Goal: Task Accomplishment & Management: Complete application form

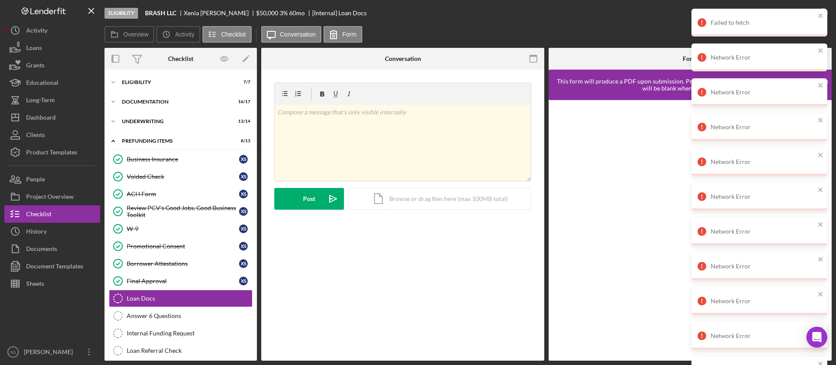
scroll to position [24, 0]
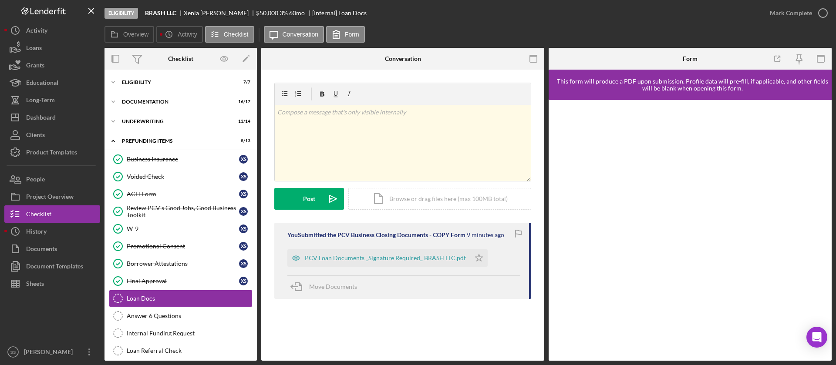
scroll to position [25, 0]
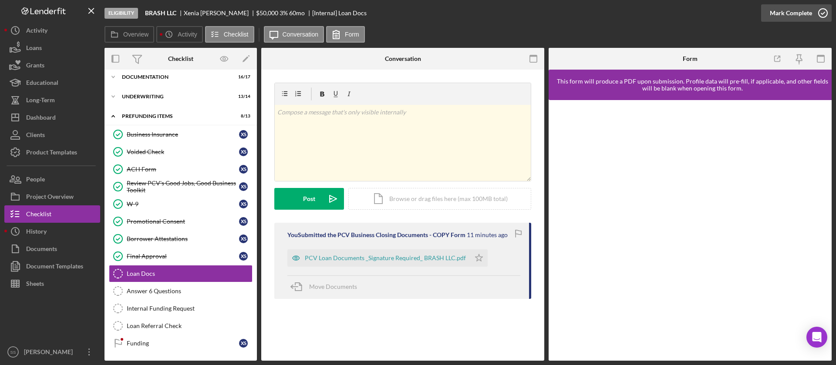
click at [824, 13] on icon "button" at bounding box center [823, 13] width 22 height 22
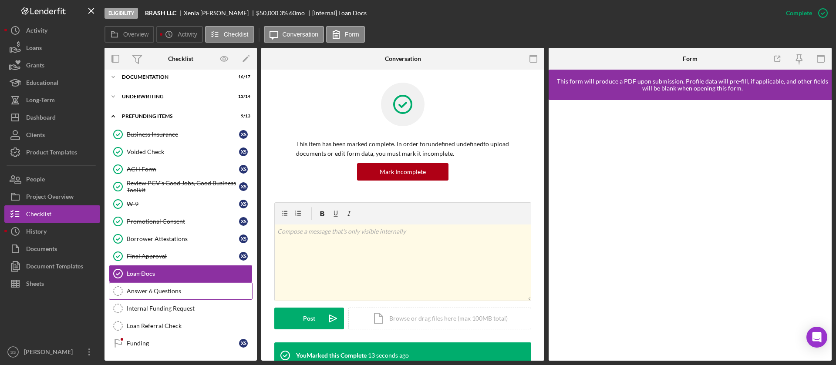
click at [210, 289] on div "Answer 6 Questions" at bounding box center [189, 291] width 125 height 7
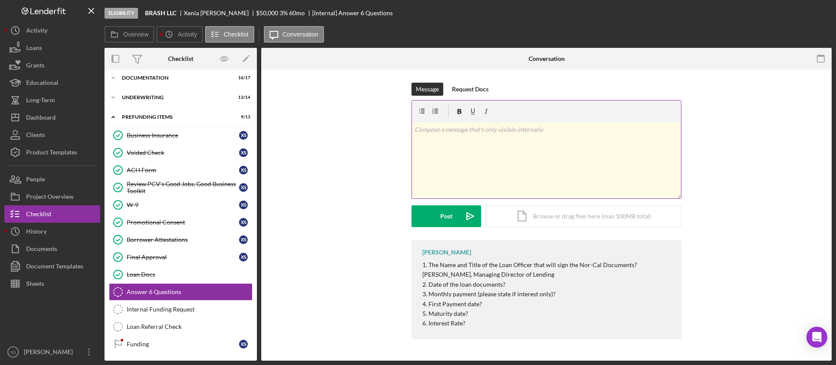
scroll to position [25, 0]
click at [459, 146] on div "v Color teal Color pink Remove color Add row above Add row below Add column bef…" at bounding box center [546, 160] width 269 height 76
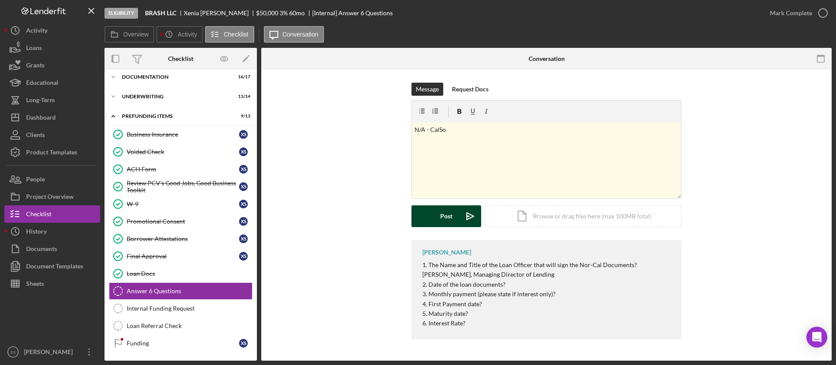
click at [439, 216] on button "Post Icon/icon-invite-send" at bounding box center [447, 217] width 70 height 22
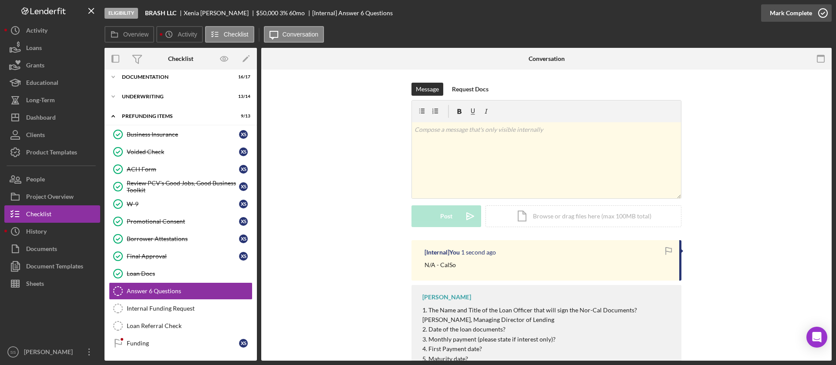
click at [827, 10] on icon "button" at bounding box center [823, 13] width 22 height 22
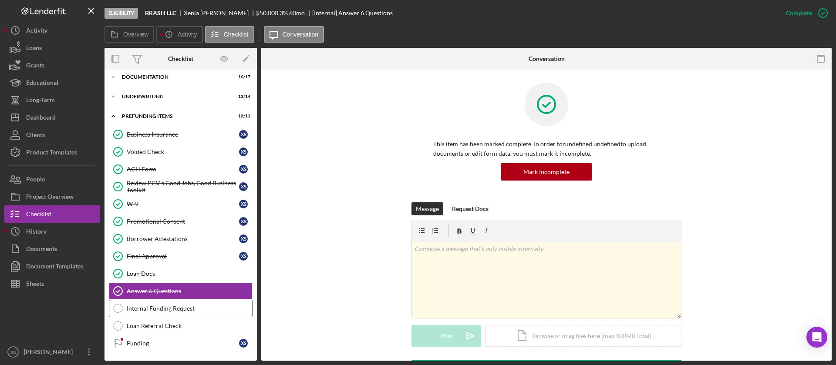
click at [131, 308] on div "Internal Funding Request" at bounding box center [189, 308] width 125 height 7
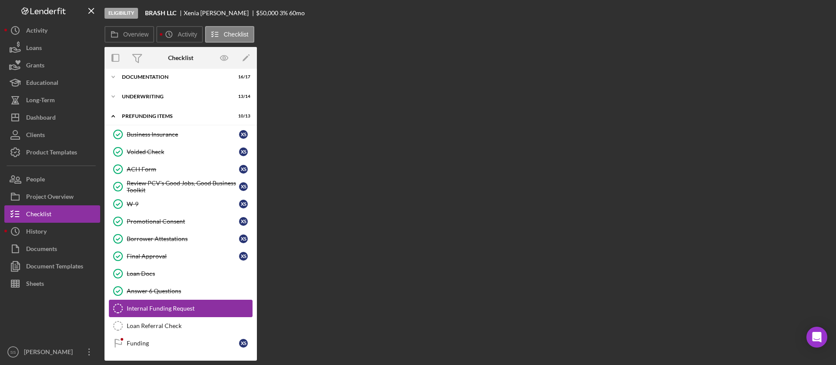
scroll to position [25, 0]
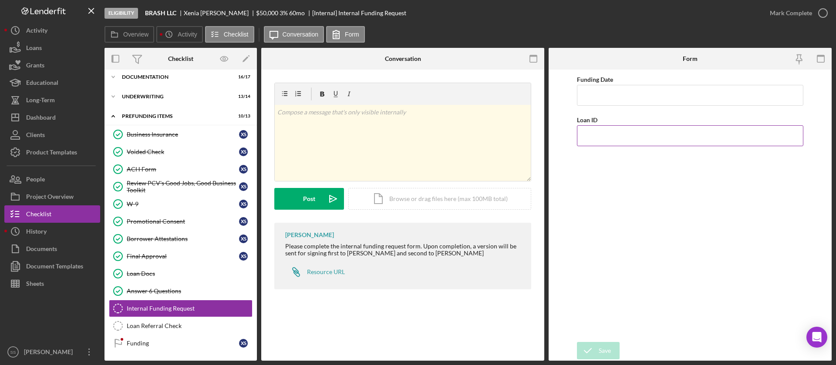
click at [593, 135] on input "Loan ID" at bounding box center [690, 135] width 226 height 21
type input "2025104"
click at [592, 97] on input "Funding Date" at bounding box center [690, 95] width 226 height 21
type input "[DATE]"
click at [594, 351] on icon "submit" at bounding box center [588, 351] width 22 height 22
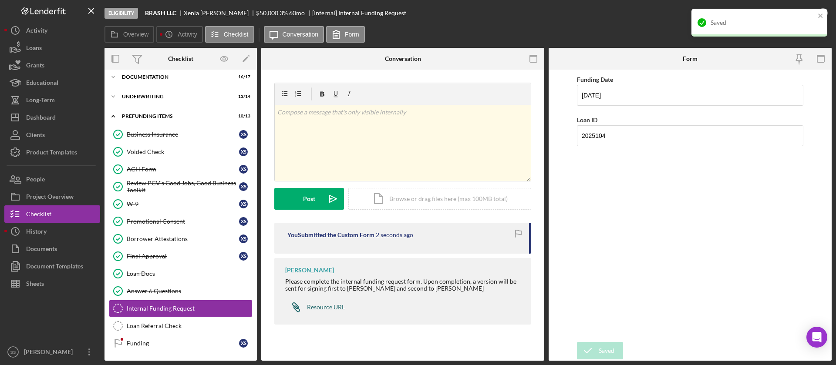
click at [314, 308] on div "Resource URL" at bounding box center [326, 307] width 38 height 7
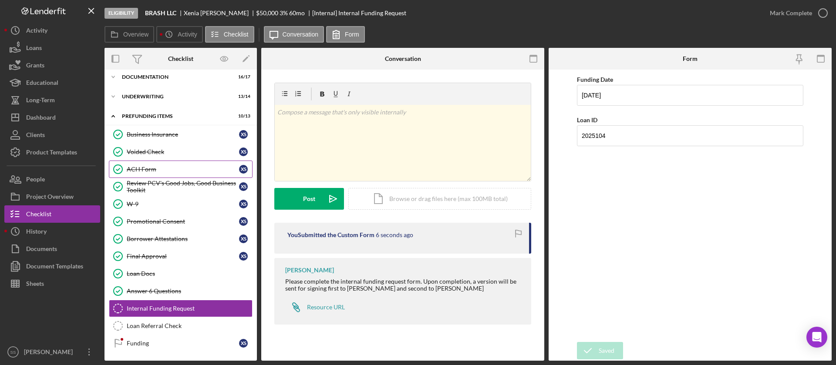
click at [154, 169] on div "ACH Form" at bounding box center [183, 169] width 112 height 7
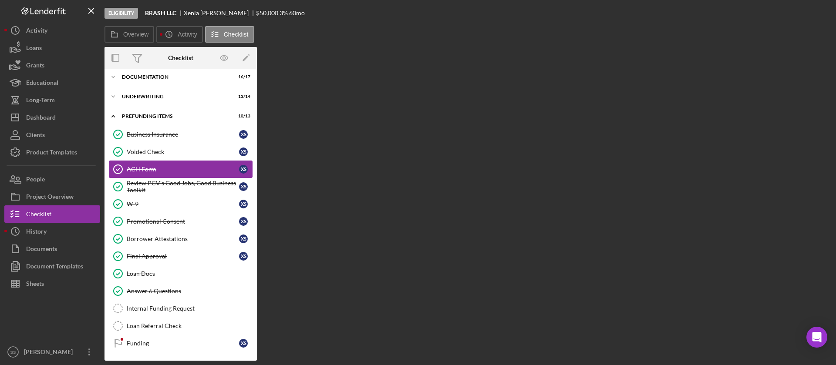
scroll to position [25, 0]
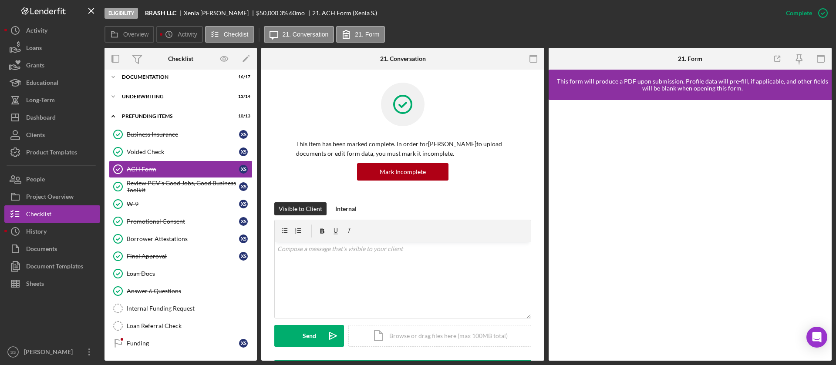
click at [506, 135] on div at bounding box center [402, 111] width 213 height 57
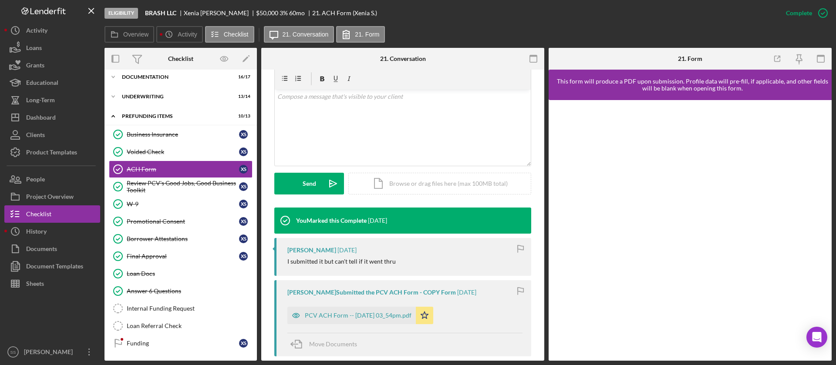
scroll to position [209, 0]
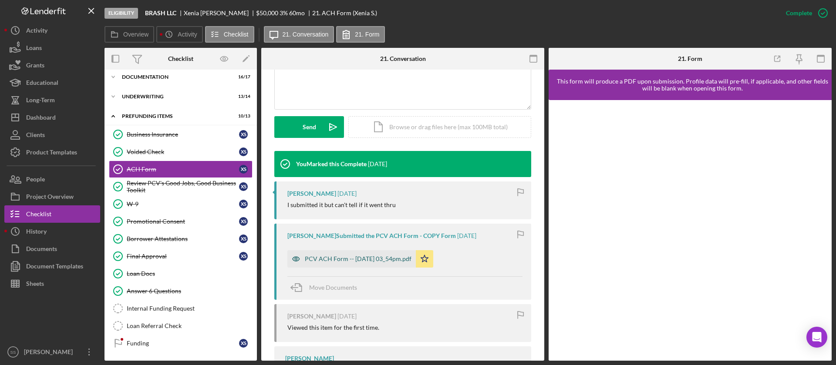
click at [364, 260] on div "PCV ACH Form -- [DATE] 03_54pm.pdf" at bounding box center [358, 259] width 107 height 7
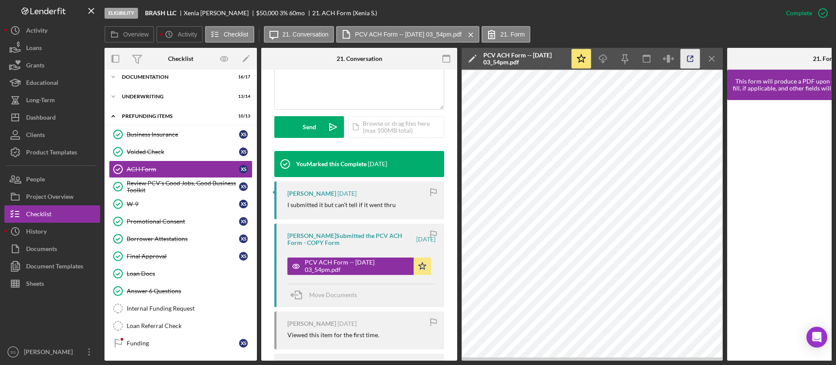
click at [691, 55] on icon "button" at bounding box center [691, 59] width 20 height 20
click at [148, 271] on div "Loan Docs" at bounding box center [189, 273] width 125 height 7
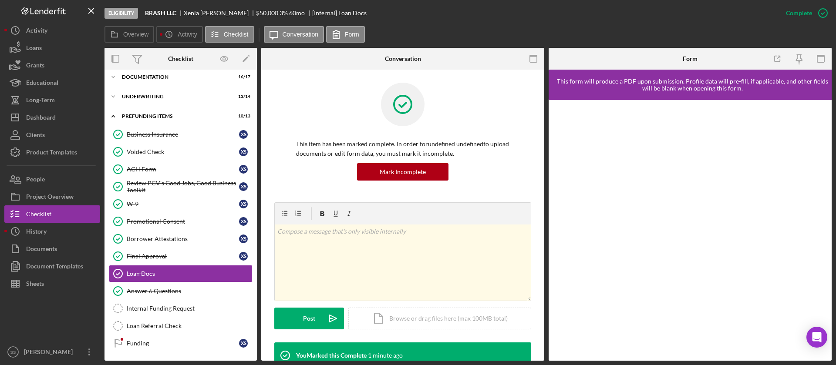
click at [504, 171] on div "Mark Incomplete" at bounding box center [402, 171] width 213 height 17
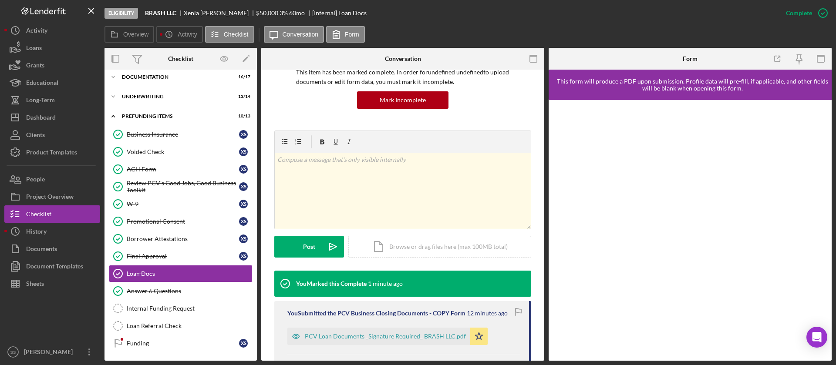
scroll to position [106, 0]
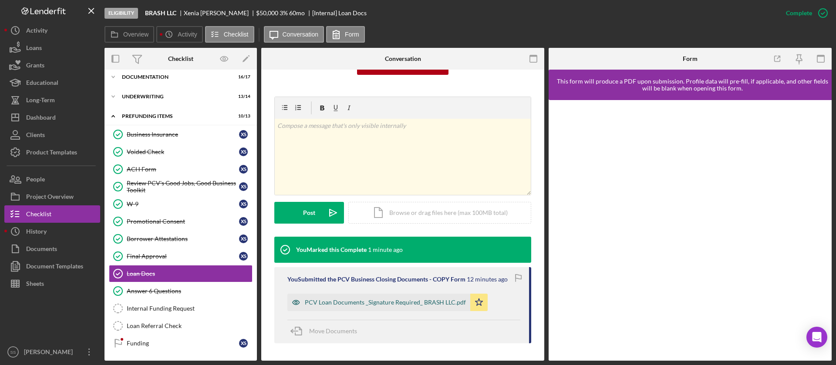
click at [401, 300] on div "PCV Loan Documents _Signature Required_ BRASH LLC.pdf" at bounding box center [385, 302] width 161 height 7
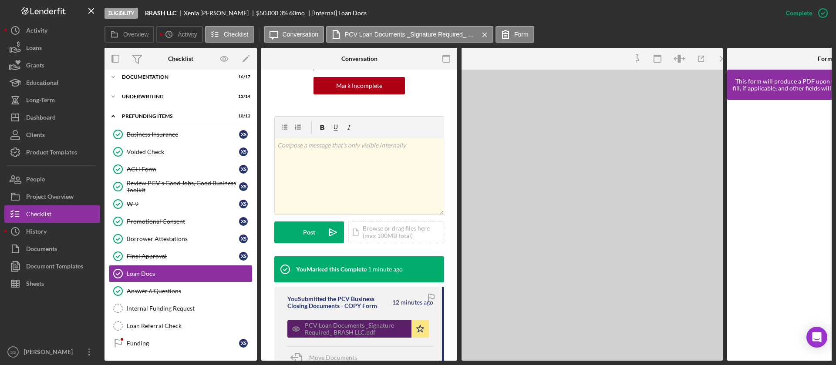
scroll to position [115, 0]
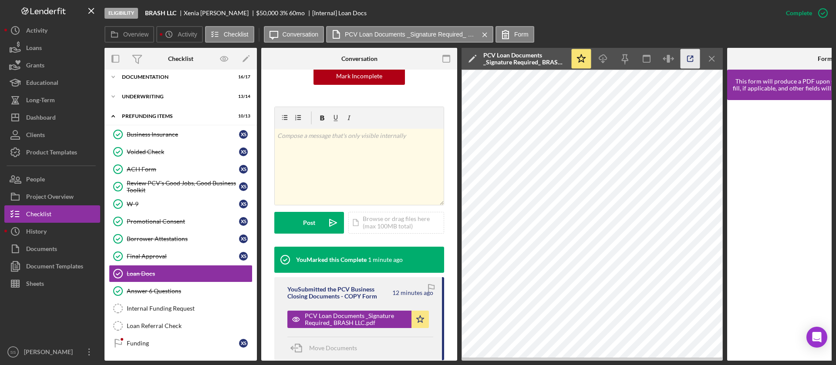
click at [691, 58] on line "button" at bounding box center [691, 57] width 3 height 3
click at [148, 344] on div "Funding" at bounding box center [183, 343] width 112 height 7
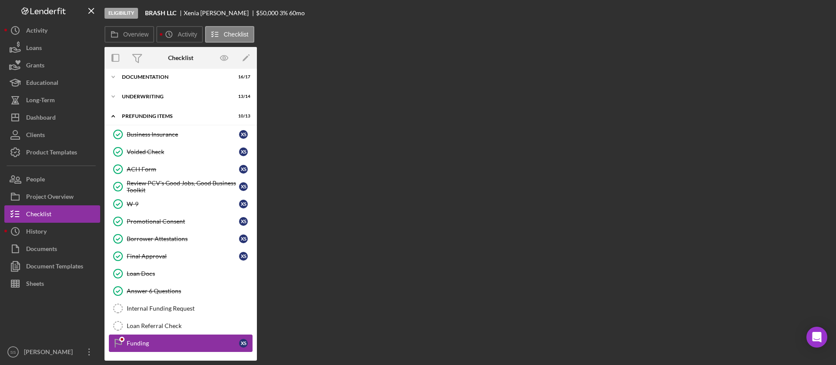
scroll to position [25, 0]
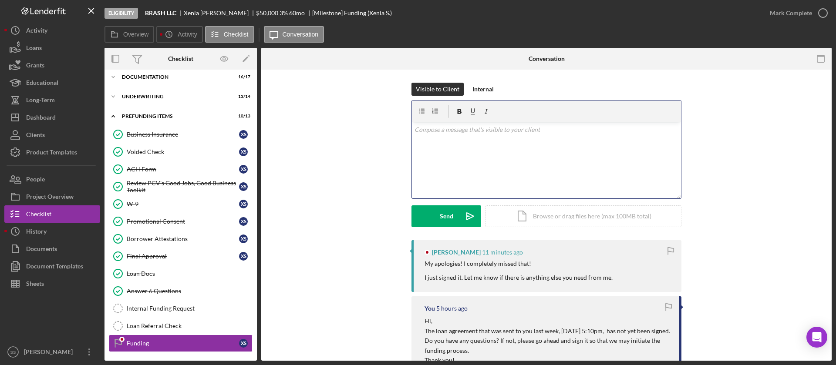
click at [486, 181] on div "v Color teal Color pink Remove color Add row above Add row below Add column bef…" at bounding box center [546, 160] width 269 height 76
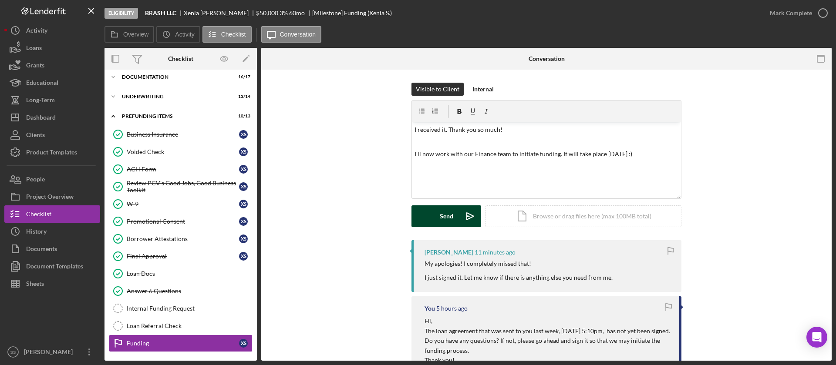
click at [444, 215] on div "Send" at bounding box center [446, 217] width 13 height 22
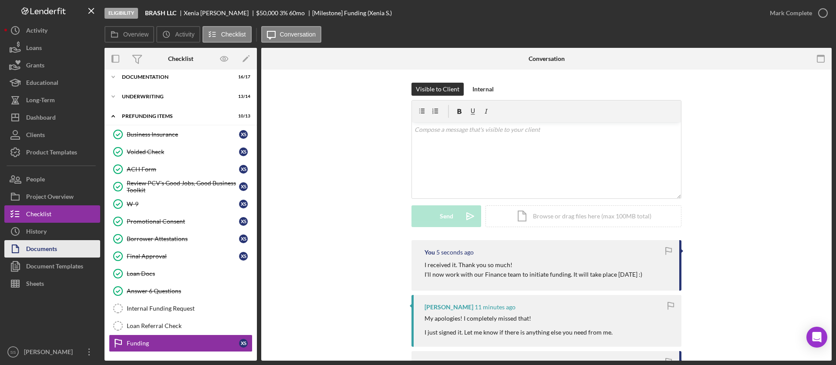
click at [59, 246] on button "Documents" at bounding box center [52, 248] width 96 height 17
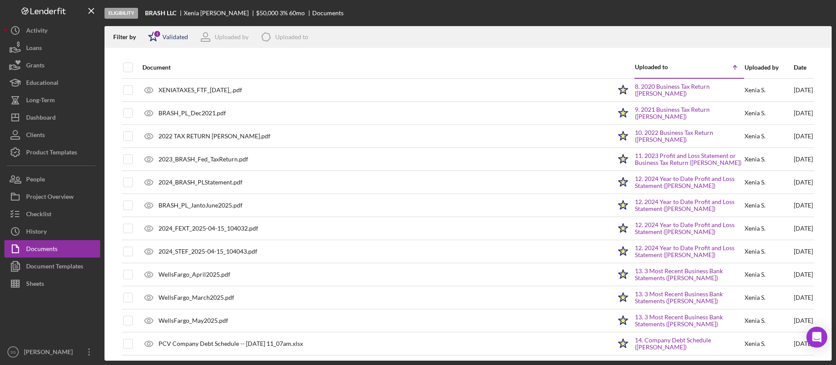
click at [174, 30] on div "Icon/Star 1 Validated" at bounding box center [165, 37] width 46 height 22
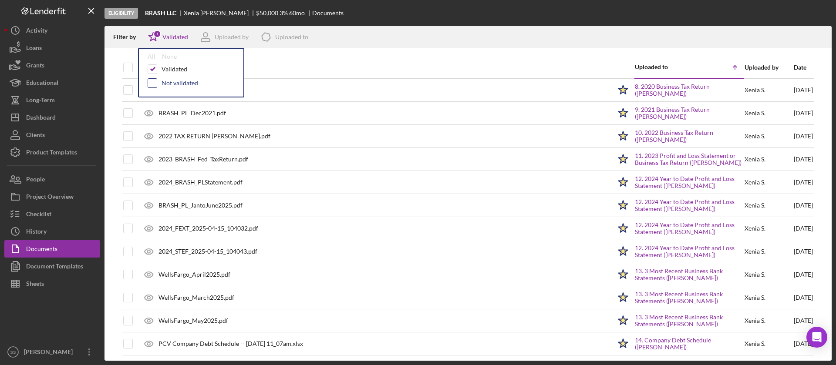
click at [152, 81] on input "checkbox" at bounding box center [152, 83] width 9 height 9
checkbox input "true"
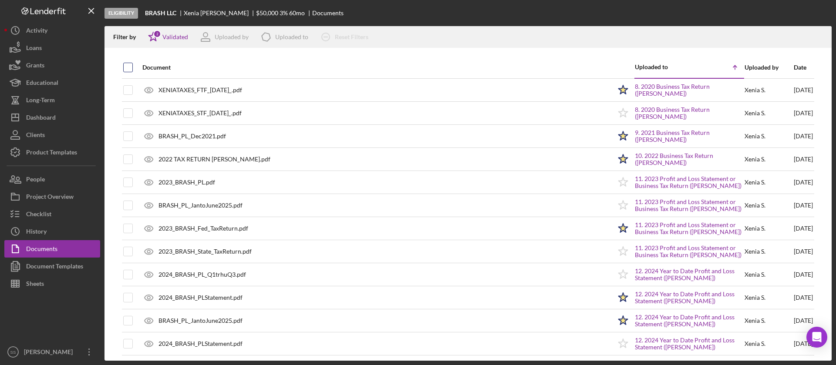
click at [126, 67] on input "checkbox" at bounding box center [128, 67] width 9 height 9
checkbox input "true"
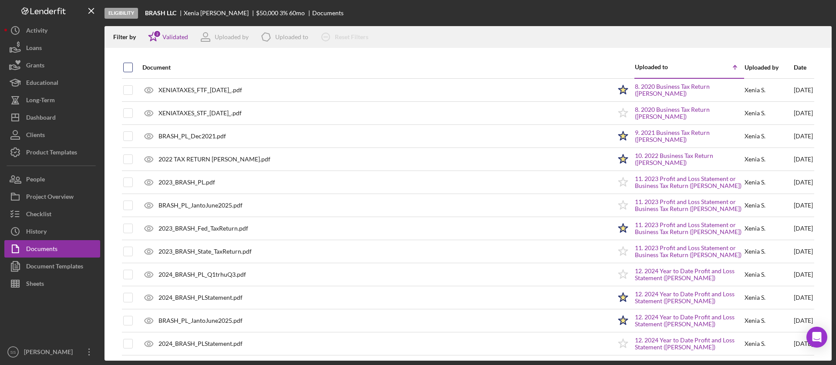
checkbox input "true"
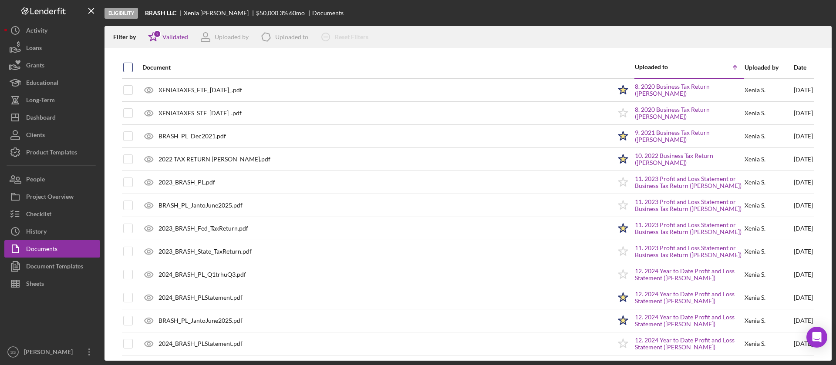
checkbox input "true"
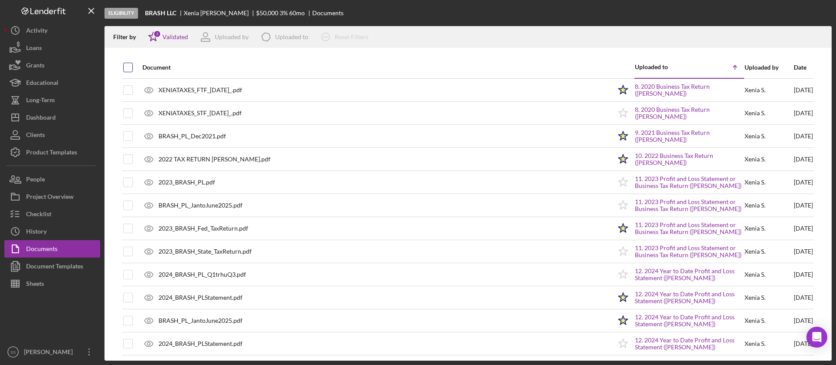
checkbox input "true"
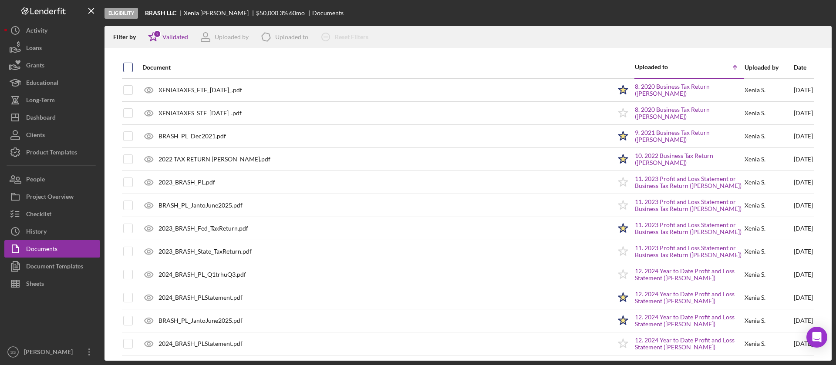
checkbox input "true"
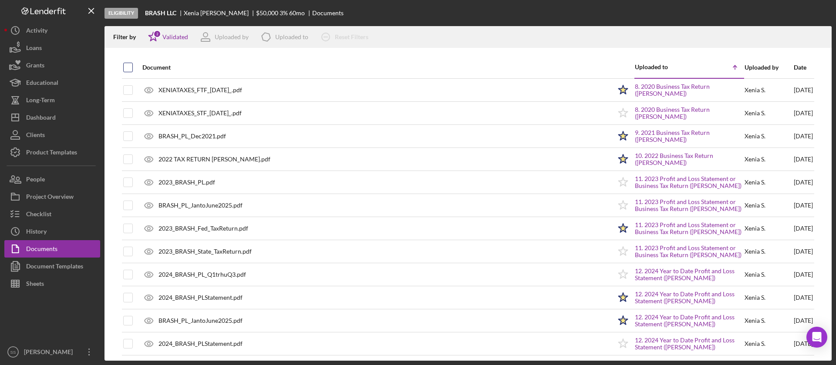
checkbox input "true"
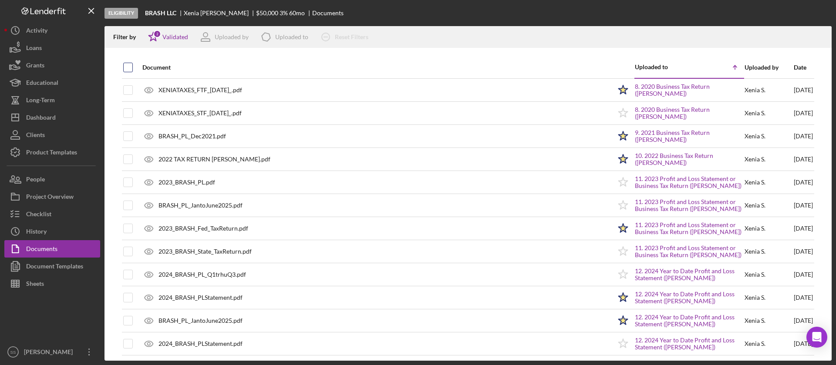
checkbox input "true"
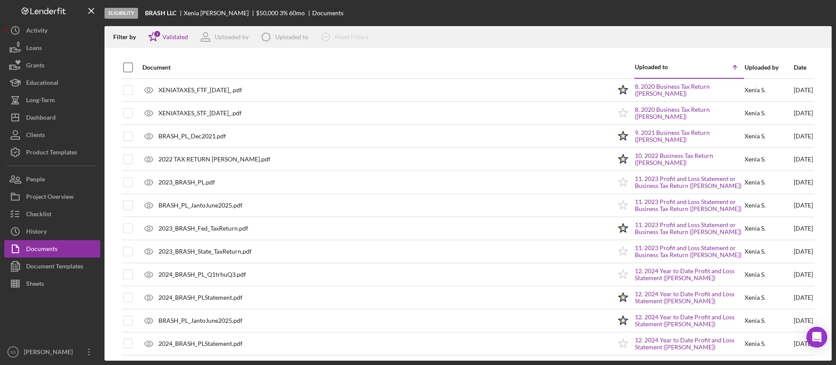
checkbox input "true"
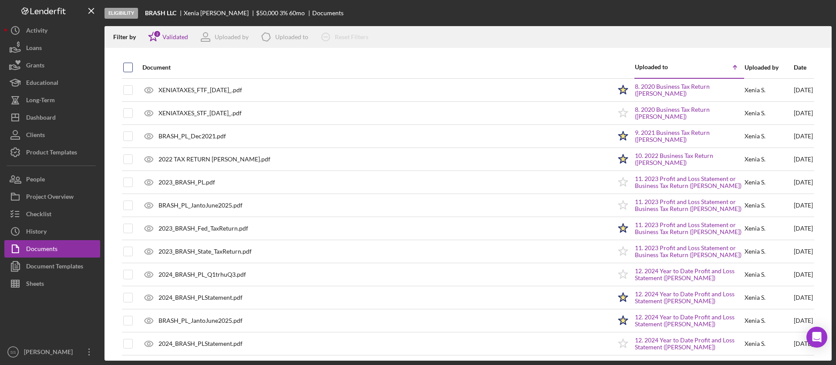
checkbox input "true"
click at [821, 33] on icon "button" at bounding box center [820, 35] width 7 height 5
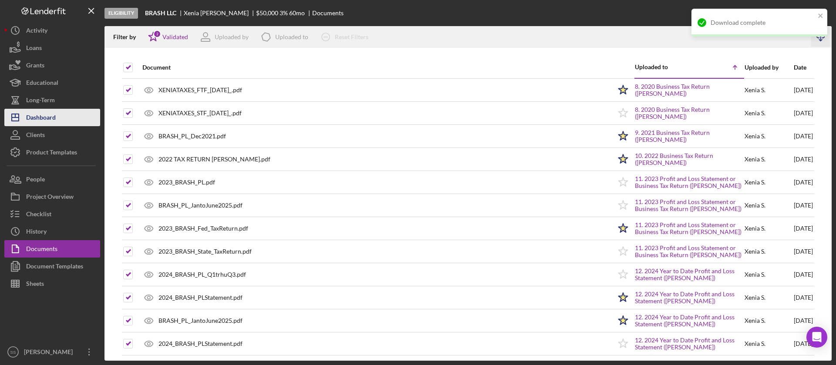
click at [60, 125] on button "Icon/Dashboard Dashboard" at bounding box center [52, 117] width 96 height 17
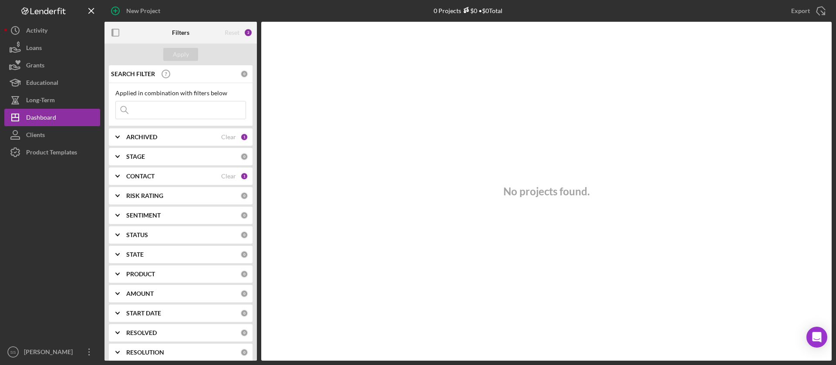
click at [160, 147] on div "SEARCH FILTER 0 Applied in combination with filters below Icon/Menu Close Icon/…" at bounding box center [181, 213] width 152 height 296
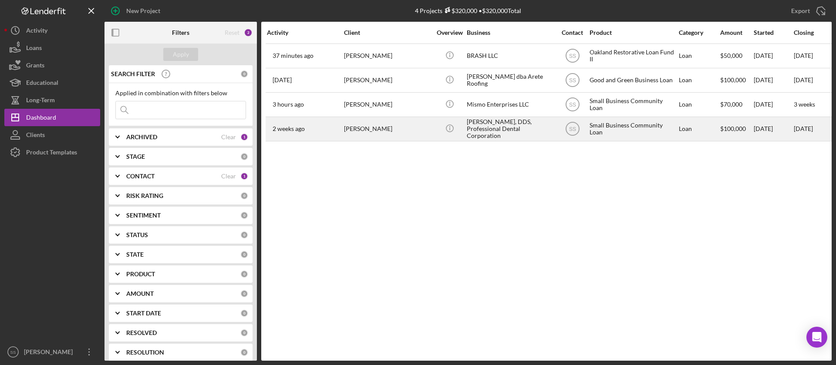
click at [357, 134] on div "[PERSON_NAME]" at bounding box center [387, 129] width 87 height 23
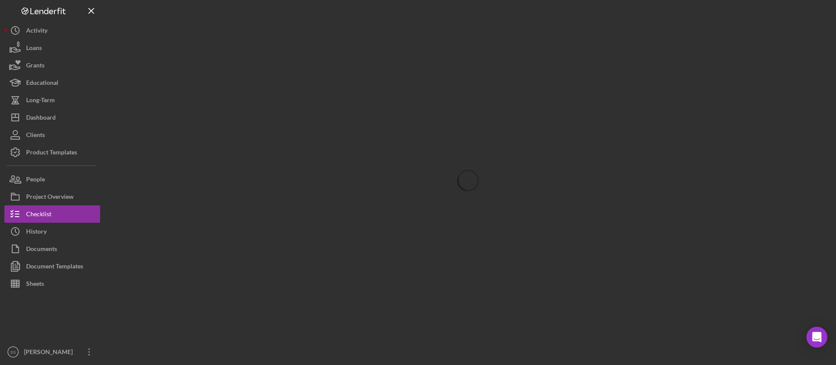
click at [145, 231] on div at bounding box center [468, 180] width 727 height 361
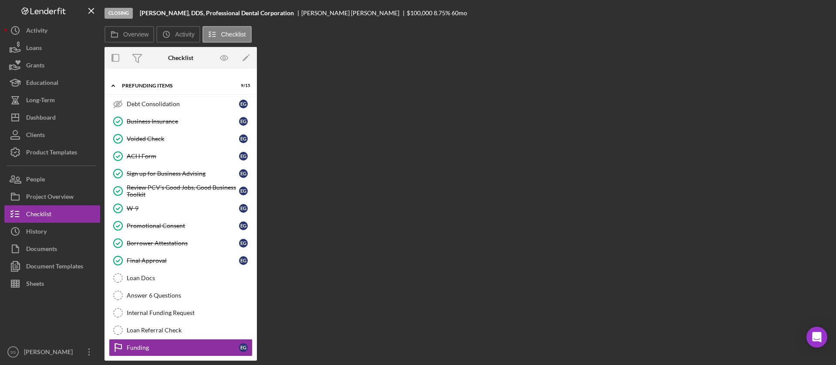
scroll to position [59, 0]
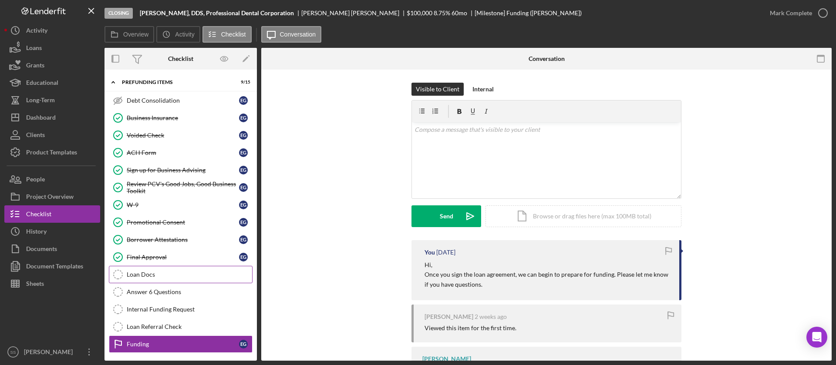
click at [144, 278] on div "Loan Docs" at bounding box center [189, 274] width 125 height 7
